Goal: Information Seeking & Learning: Check status

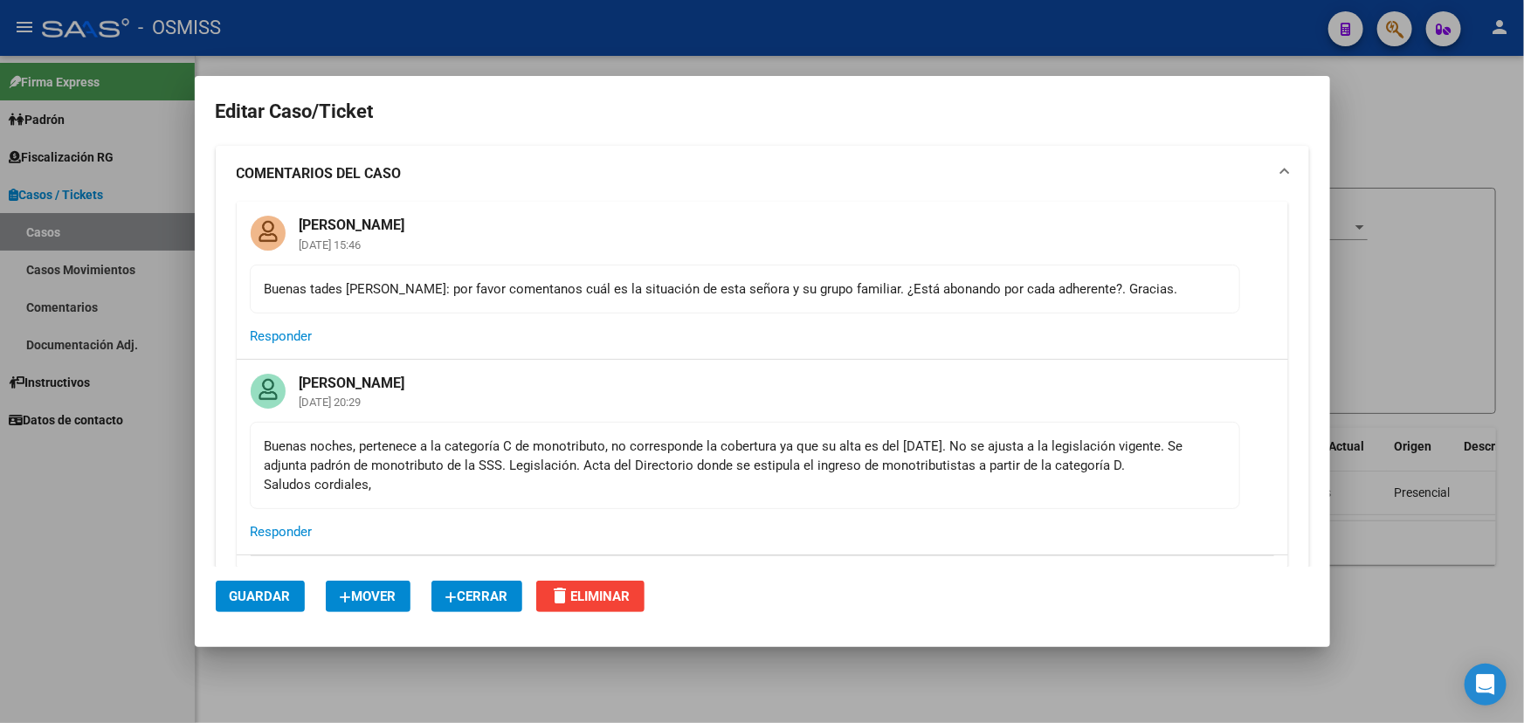
drag, startPoint x: 408, startPoint y: 287, endPoint x: 607, endPoint y: 297, distance: 199.4
click at [602, 295] on div "Buenas tades [PERSON_NAME]: por favor comentanos cuál es la situación de esta s…" at bounding box center [745, 289] width 961 height 19
click at [814, 300] on mat-card-content "Buenas tades [PERSON_NAME]: por favor comentanos cuál es la situación de esta s…" at bounding box center [745, 289] width 990 height 49
drag, startPoint x: 411, startPoint y: 446, endPoint x: 794, endPoint y: 453, distance: 382.6
click at [735, 445] on div "Buenas noches, pertenece a la categoría C de monotributo, no corresponde la cob…" at bounding box center [745, 466] width 961 height 58
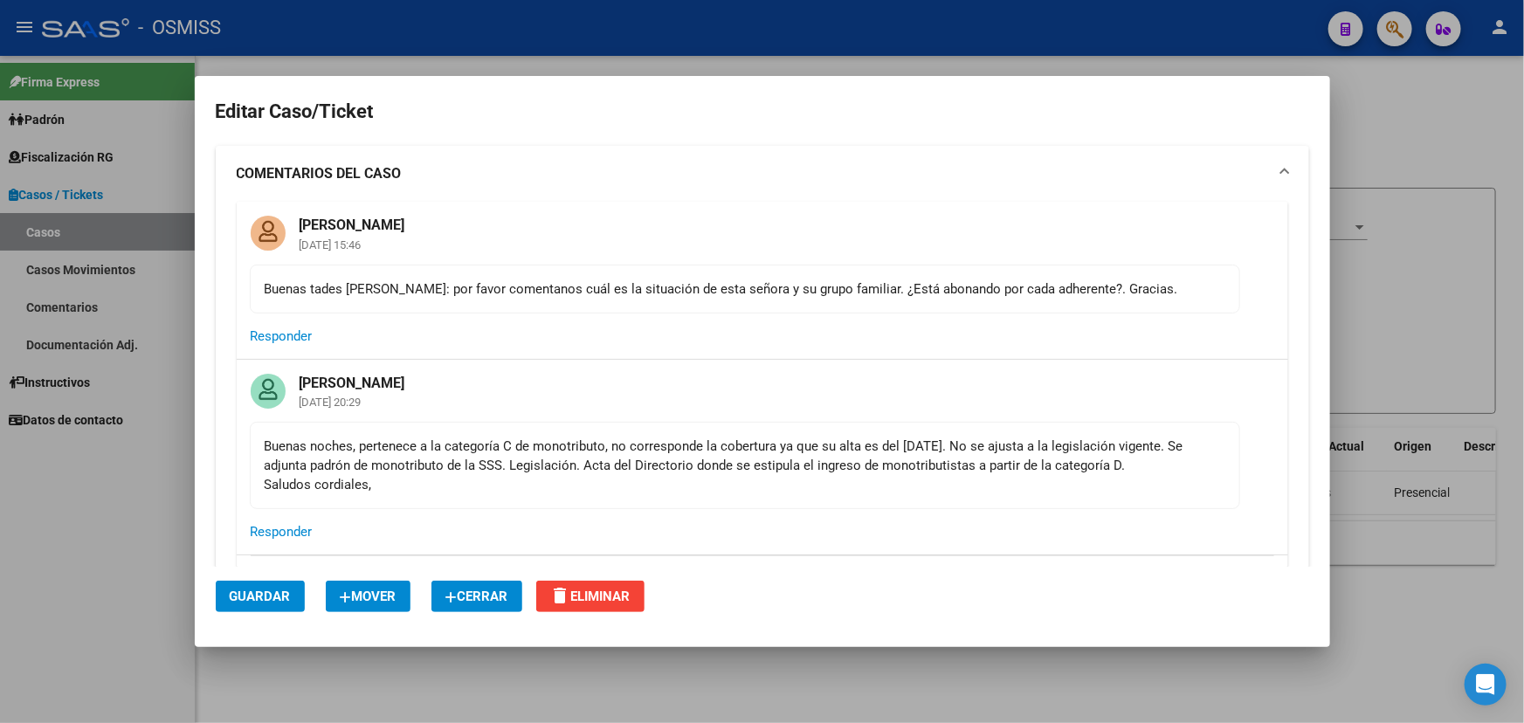
click at [803, 454] on div "Buenas noches, pertenece a la categoría C de monotributo, no corresponde la cob…" at bounding box center [745, 466] width 961 height 58
drag, startPoint x: 511, startPoint y: 438, endPoint x: 897, endPoint y: 451, distance: 386.3
click at [880, 451] on div "Buenas noches, pertenece a la categoría C de monotributo, no corresponde la cob…" at bounding box center [745, 466] width 961 height 58
click at [986, 455] on div "Buenas noches, pertenece a la categoría C de monotributo, no corresponde la cob…" at bounding box center [745, 466] width 961 height 58
drag, startPoint x: 355, startPoint y: 469, endPoint x: 557, endPoint y: 473, distance: 202.7
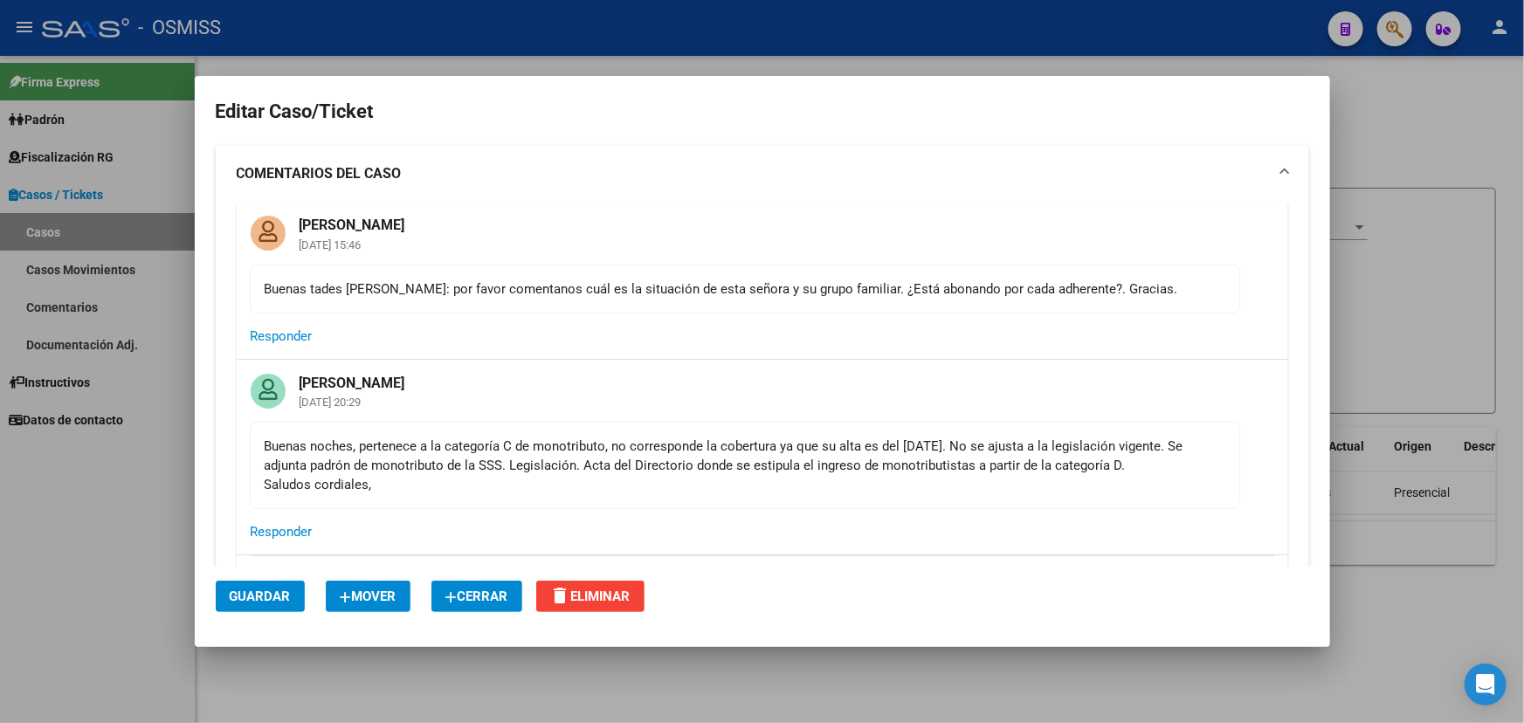
click at [557, 473] on div "Buenas noches, pertenece a la categoría C de monotributo, no corresponde la cob…" at bounding box center [745, 466] width 961 height 58
click at [766, 482] on div "Buenas noches, pertenece a la categoría C de monotributo, no corresponde la cob…" at bounding box center [745, 466] width 961 height 58
drag, startPoint x: 498, startPoint y: 448, endPoint x: 792, endPoint y: 472, distance: 295.3
click at [792, 472] on div "Buenas noches, pertenece a la categoría C de monotributo, no corresponde la cob…" at bounding box center [745, 466] width 961 height 58
click at [954, 481] on div "Buenas noches, pertenece a la categoría C de monotributo, no corresponde la cob…" at bounding box center [745, 466] width 961 height 58
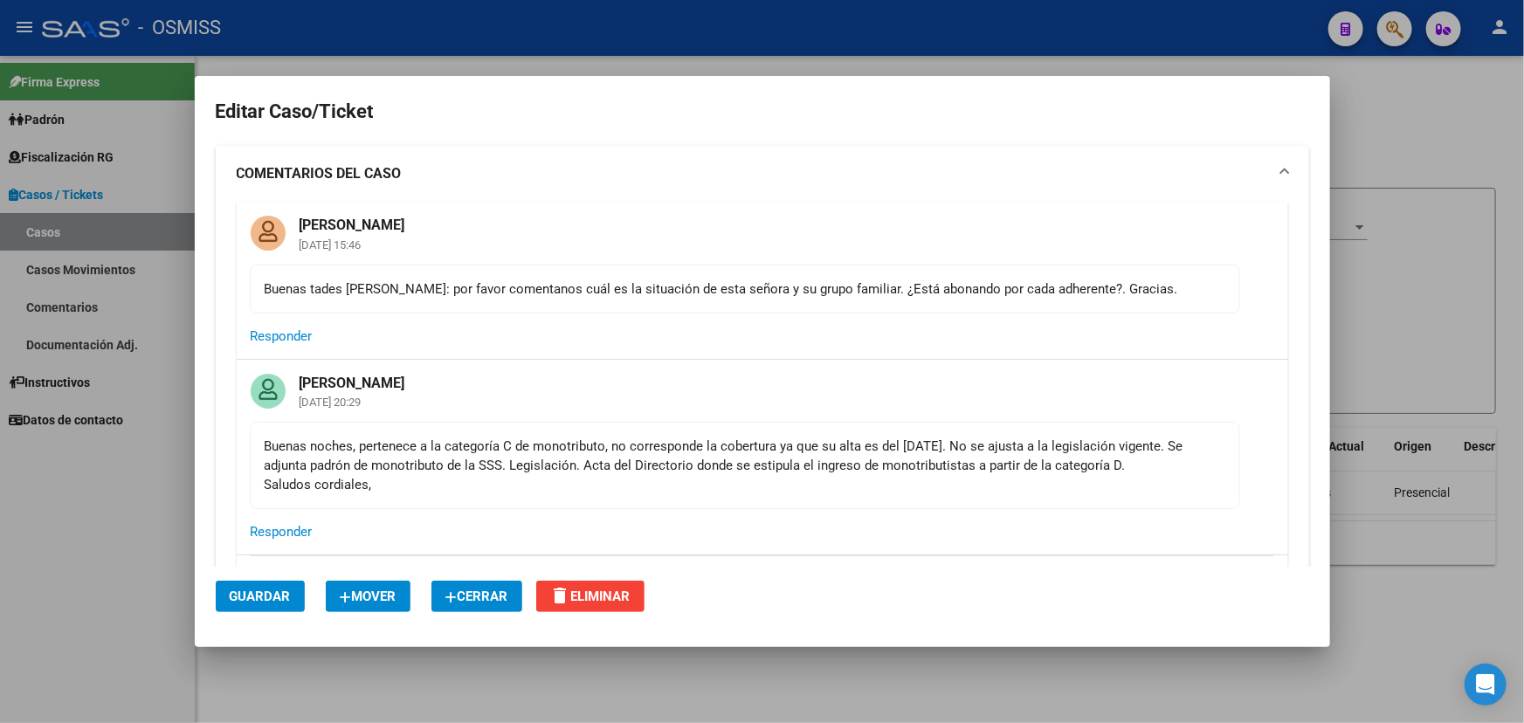
drag, startPoint x: 1170, startPoint y: 470, endPoint x: 581, endPoint y: 425, distance: 591.3
click at [651, 437] on div "Buenas noches, pertenece a la categoría C de monotributo, no corresponde la cob…" at bounding box center [745, 466] width 961 height 58
click at [482, 411] on mat-card-header "[PERSON_NAME] [DATE] 20:29" at bounding box center [763, 391] width 1052 height 62
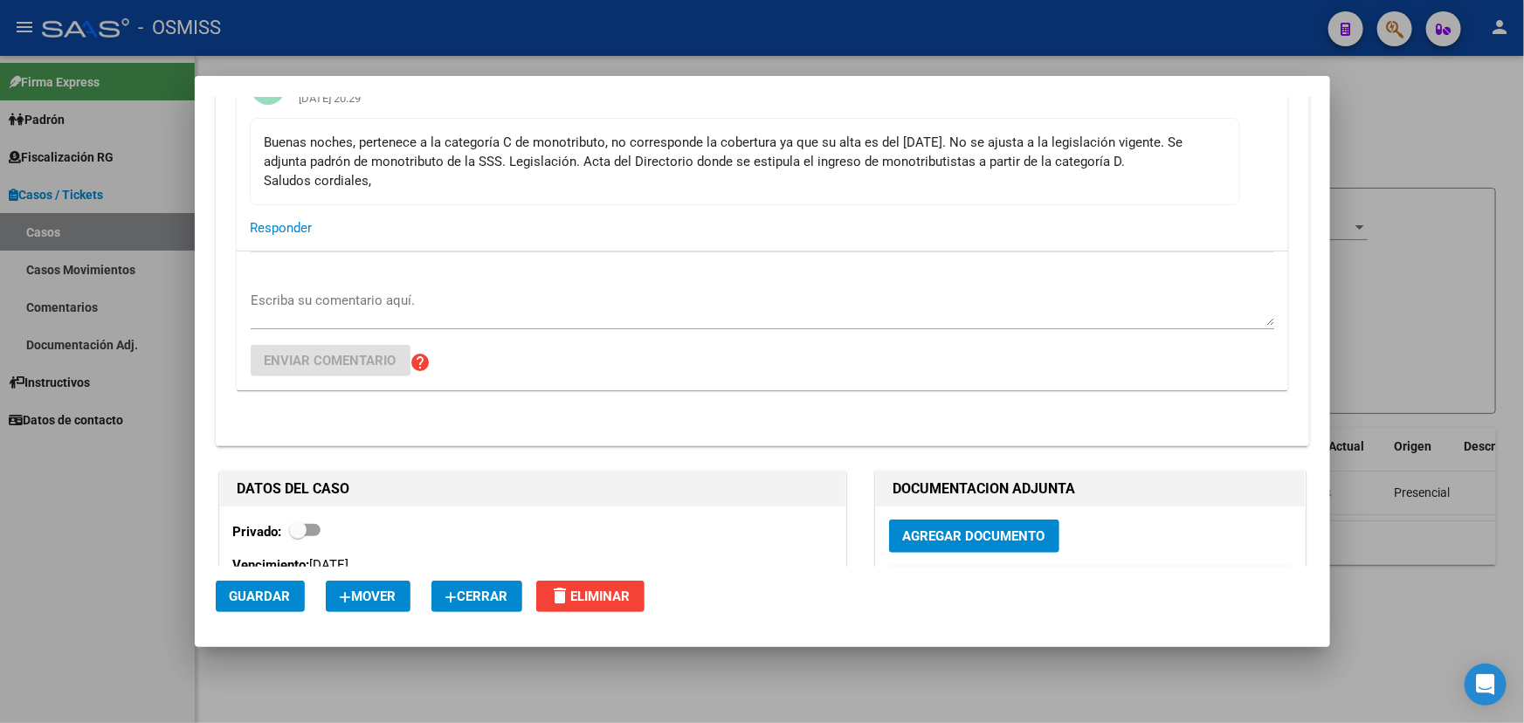
scroll to position [158, 0]
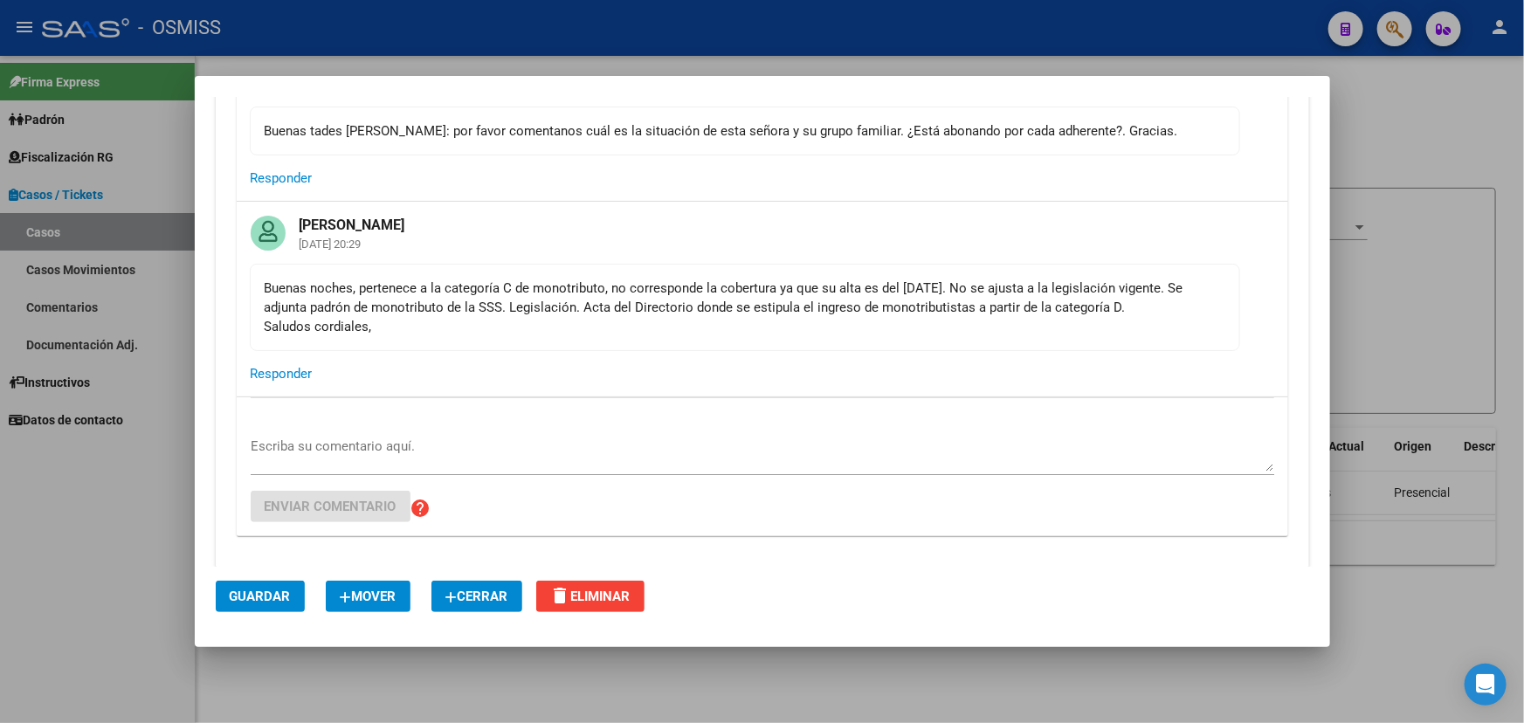
click at [704, 303] on div "Buenas noches, pertenece a la categoría C de monotributo, no corresponde la cob…" at bounding box center [745, 308] width 961 height 58
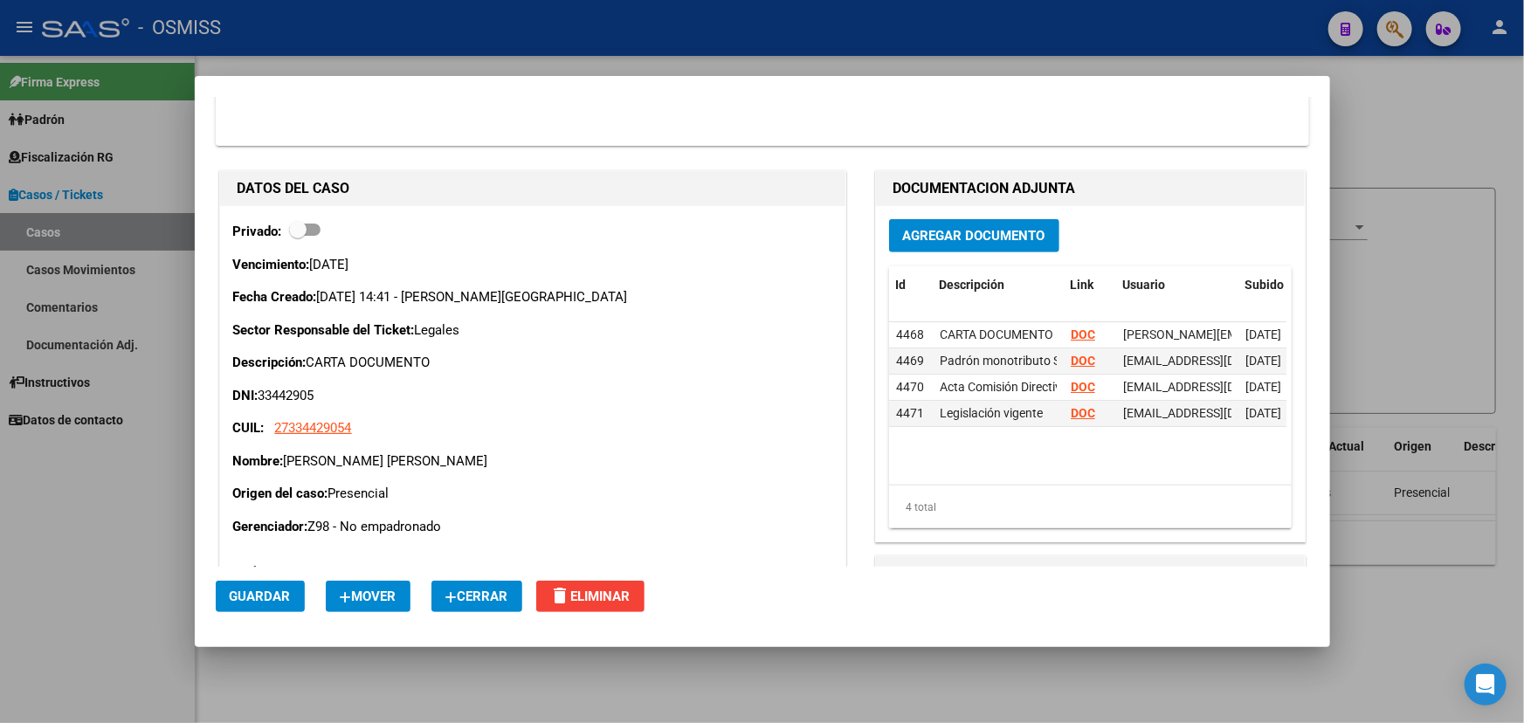
scroll to position [635, 0]
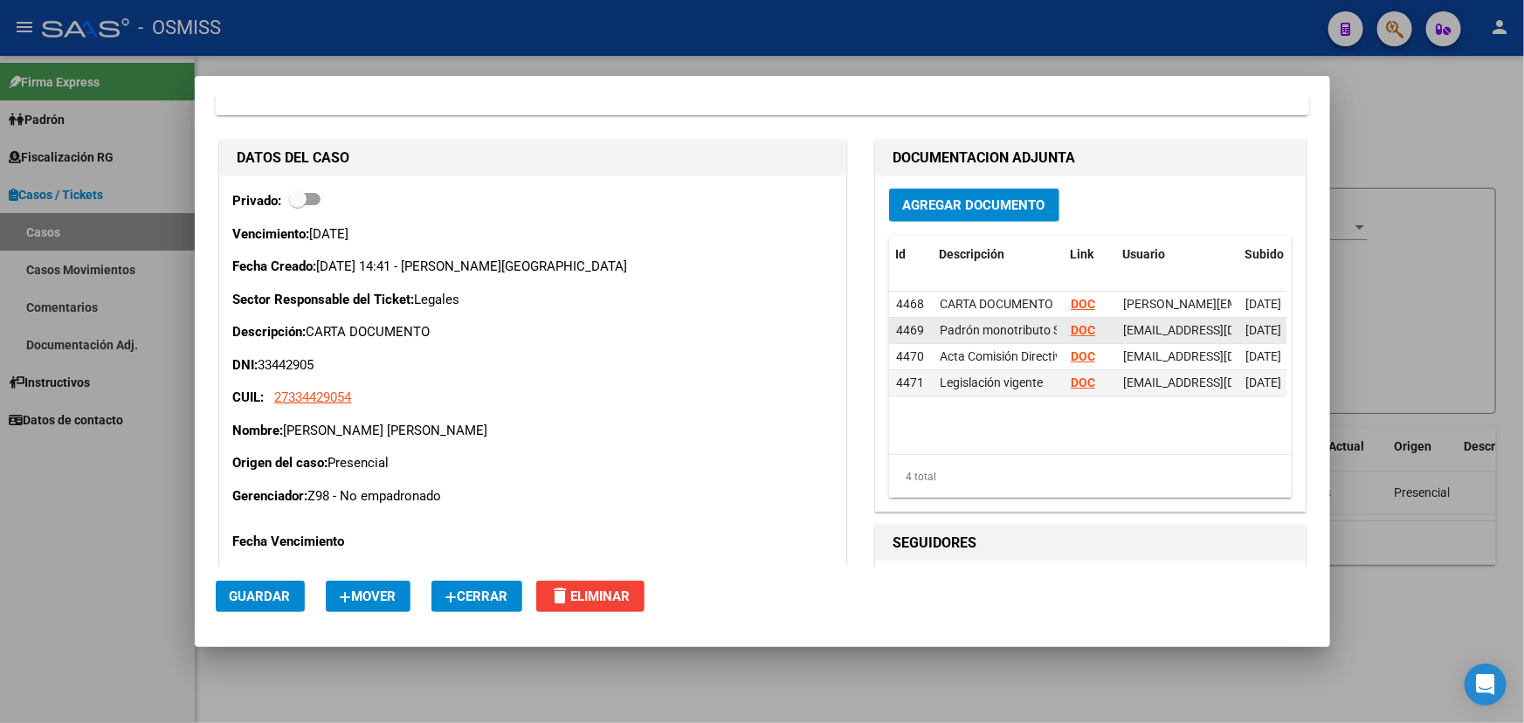
click at [1076, 323] on strong "DOC" at bounding box center [1083, 330] width 24 height 14
click at [1074, 355] on strong "DOC" at bounding box center [1083, 356] width 24 height 14
click at [1074, 380] on strong "DOC" at bounding box center [1083, 383] width 24 height 14
